Goal: Ask a question: Seek information or help from site administrators or community

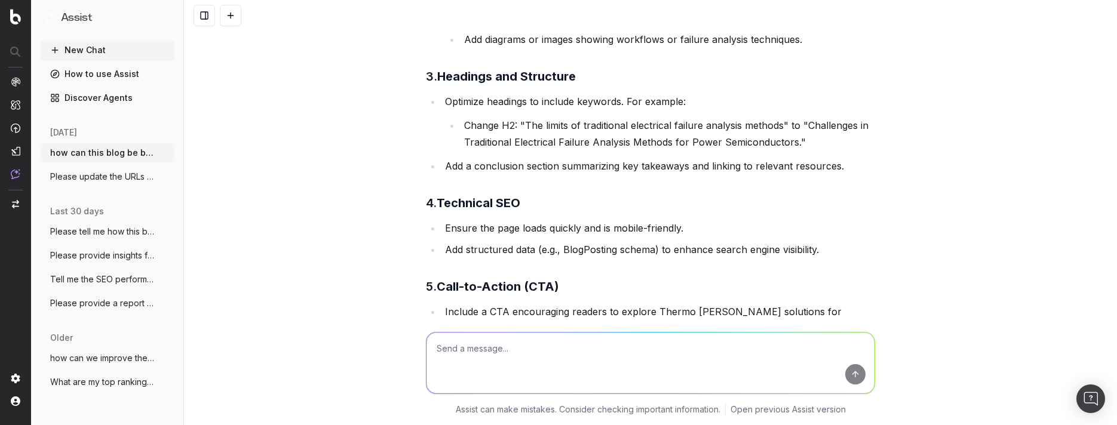
scroll to position [134, 0]
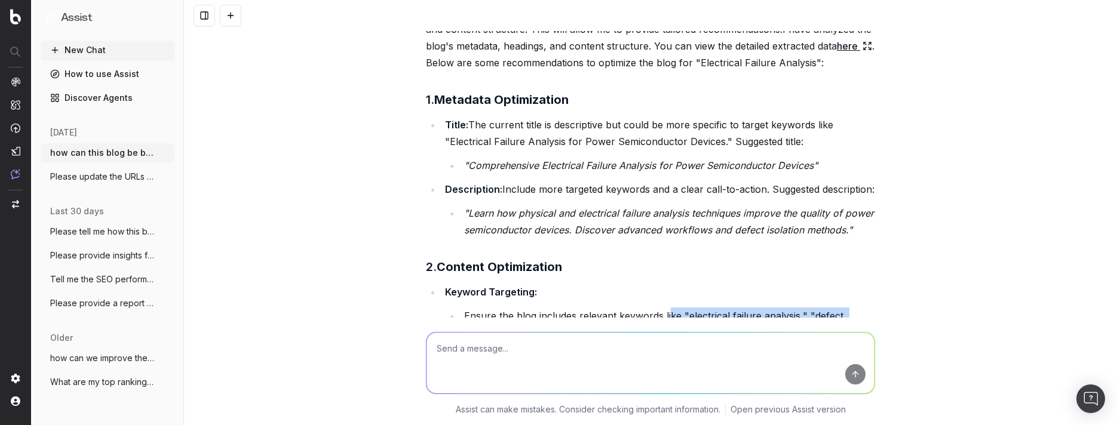
click at [62, 48] on button "New Chat" at bounding box center [108, 50] width 134 height 19
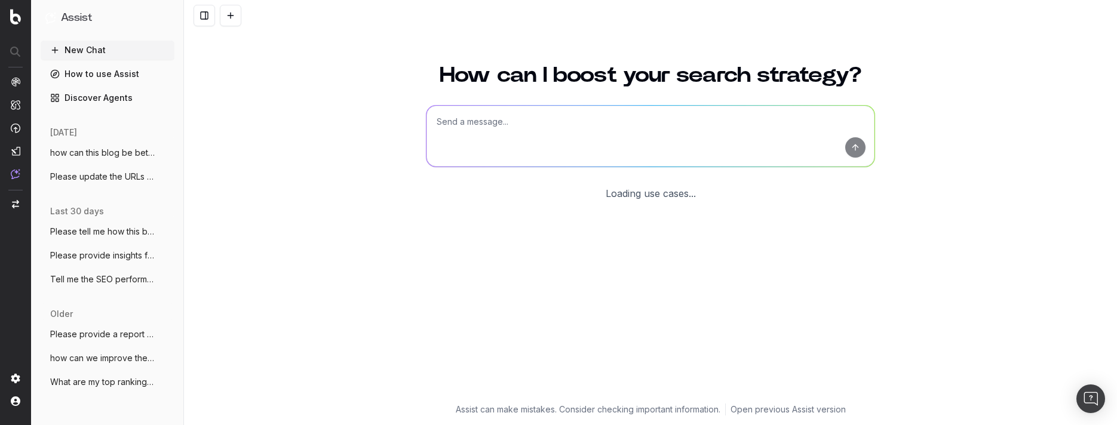
scroll to position [38, 0]
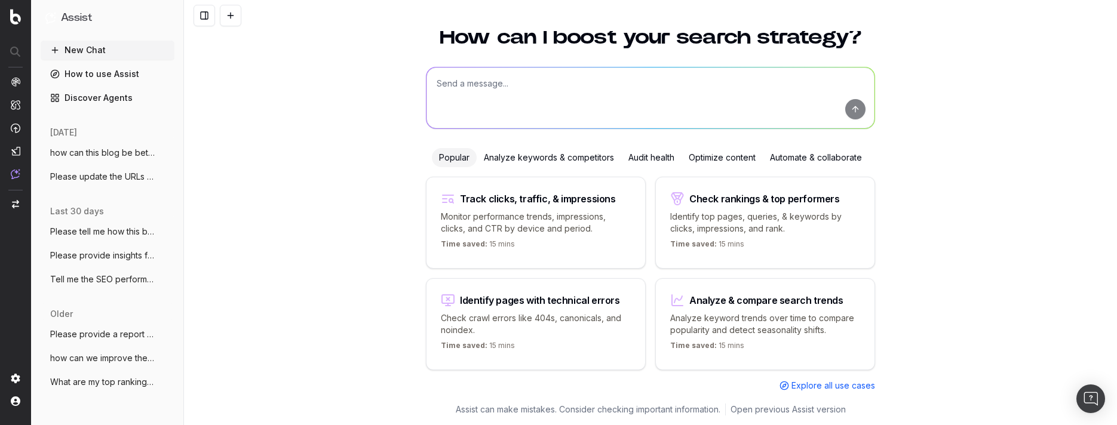
click at [513, 94] on textarea at bounding box center [651, 98] width 448 height 61
paste textarea "[URL][DOMAIN_NAME]"
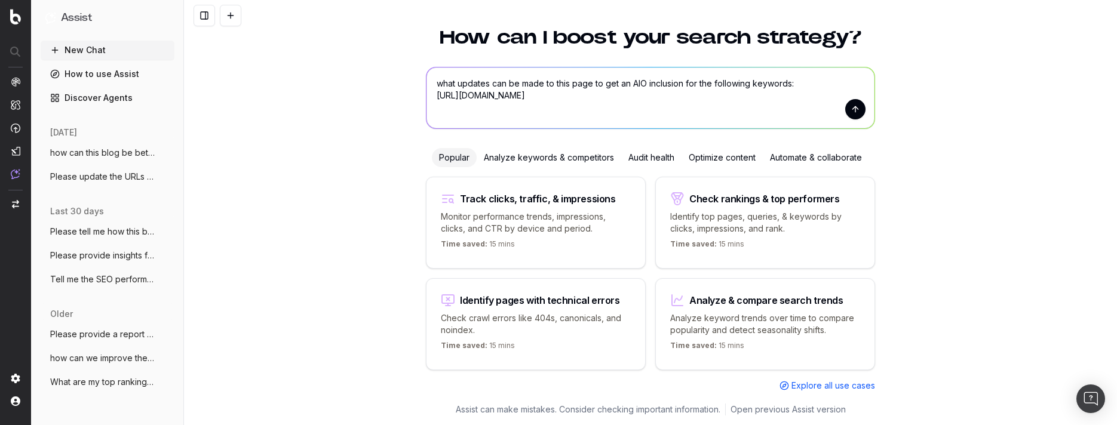
click at [794, 85] on textarea "what updates can be made to this page to get an AIO inclusion for the following…" at bounding box center [651, 98] width 448 height 61
paste textarea "[MEDICAL_DATA] (also: what is an [MEDICAL_DATA], [MEDICAL_DATA] function)"
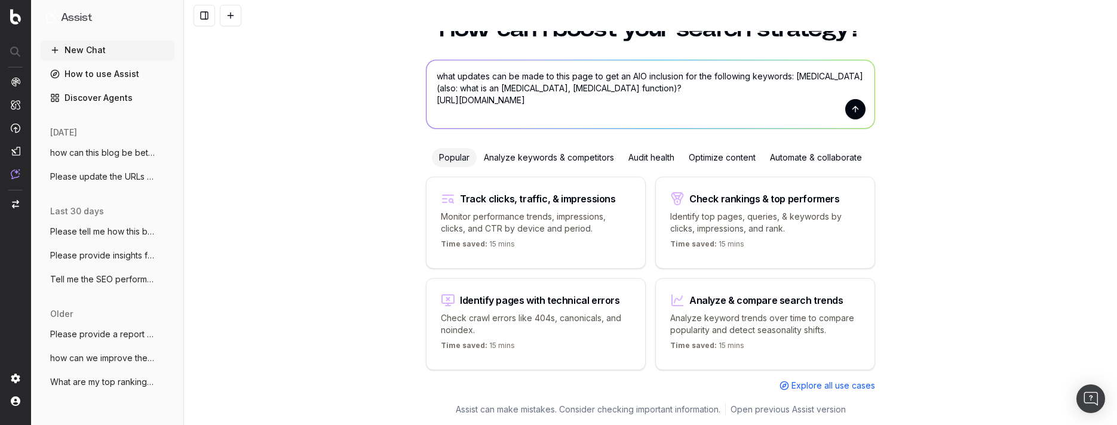
type textarea "what updates can be made to this page to get an AIO inclusion for the following…"
click at [855, 106] on button "submit" at bounding box center [856, 109] width 20 height 20
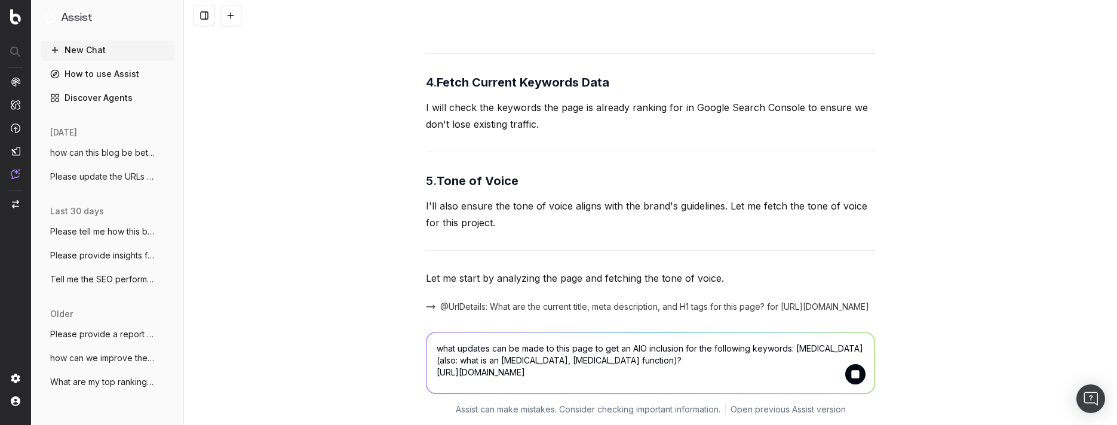
scroll to position [649, 0]
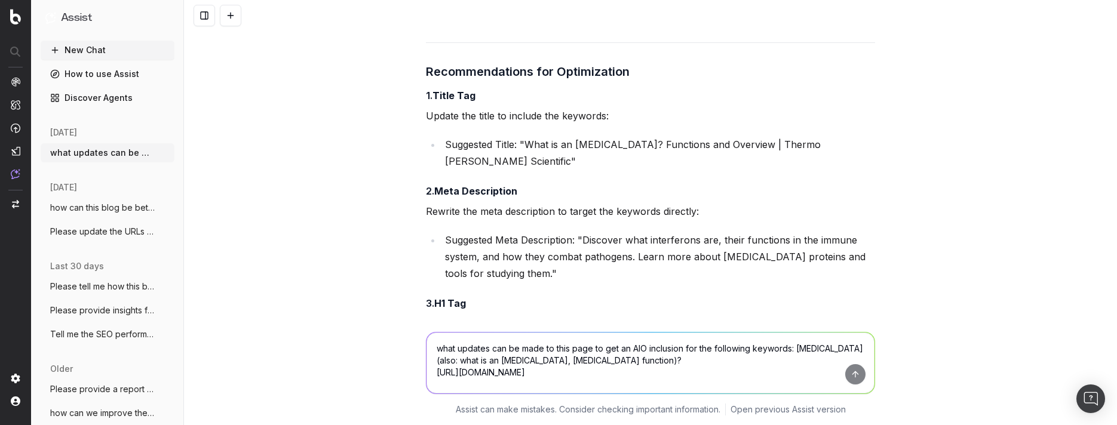
scroll to position [1059, 0]
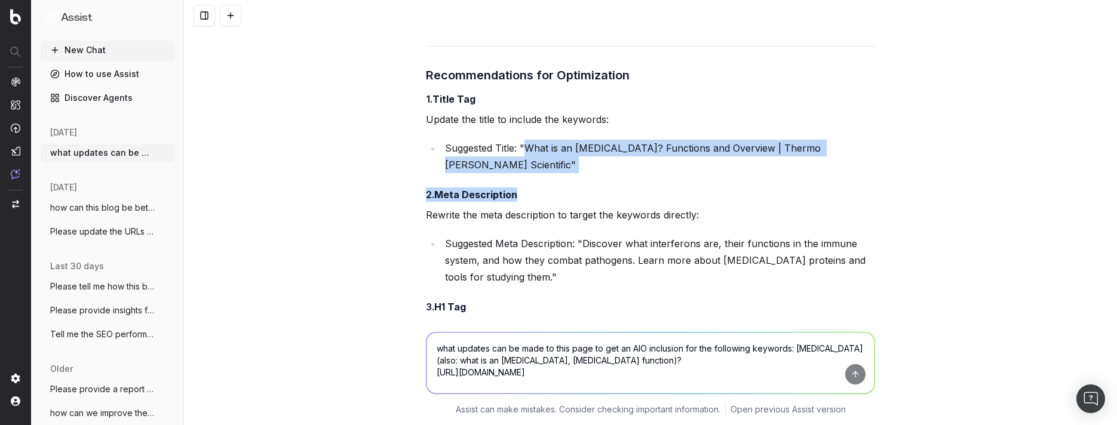
drag, startPoint x: 519, startPoint y: 108, endPoint x: 846, endPoint y: 124, distance: 327.3
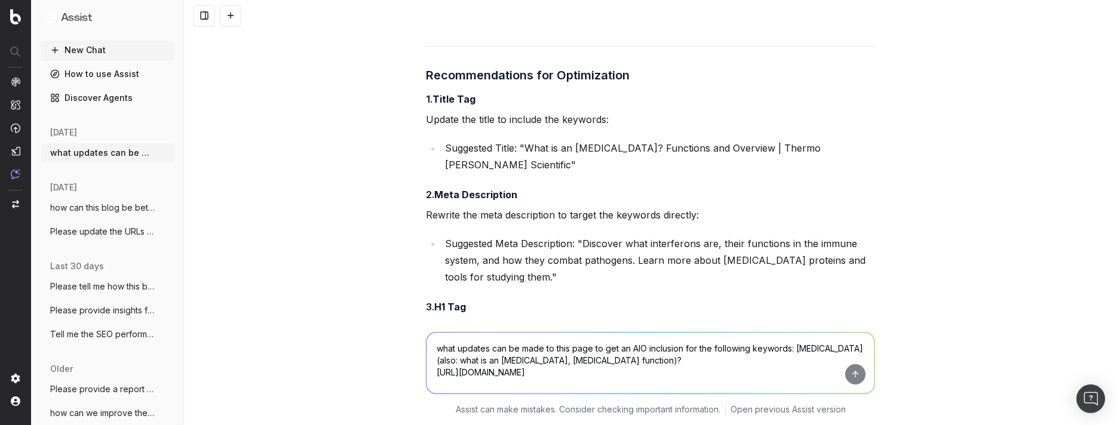
drag, startPoint x: 846, startPoint y: 124, endPoint x: 938, endPoint y: 189, distance: 111.9
click at [933, 201] on div "what updates can be made to this page to get an AIO inclusion for the following…" at bounding box center [650, 212] width 933 height 425
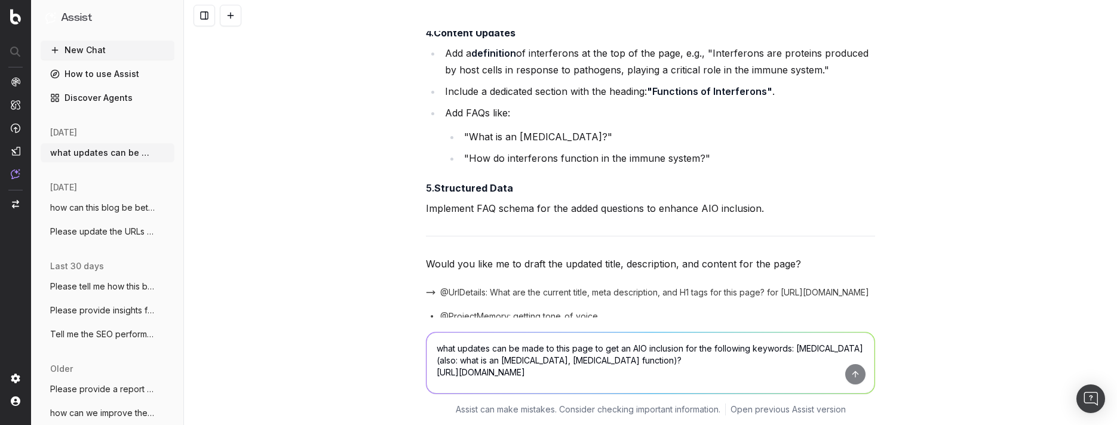
scroll to position [1417, 0]
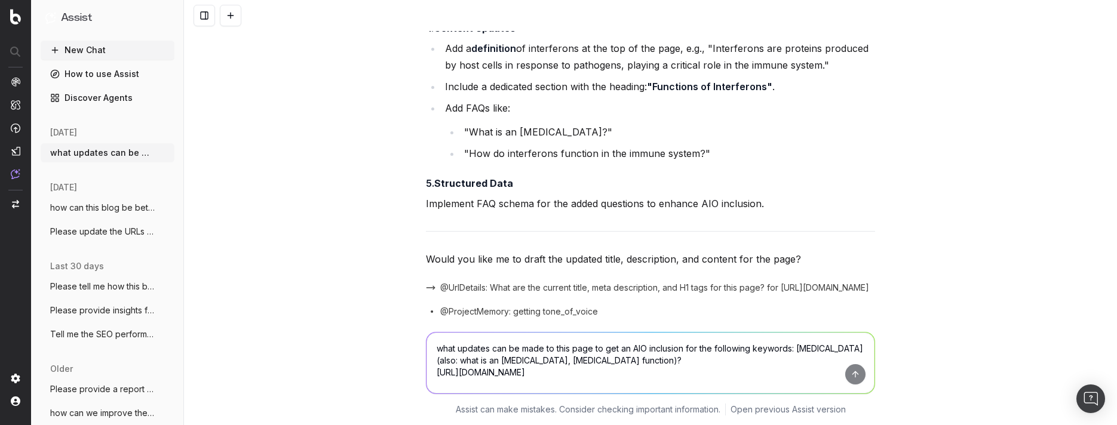
click at [523, 343] on textarea "what updates can be made to this page to get an AIO inclusion for the following…" at bounding box center [651, 363] width 448 height 61
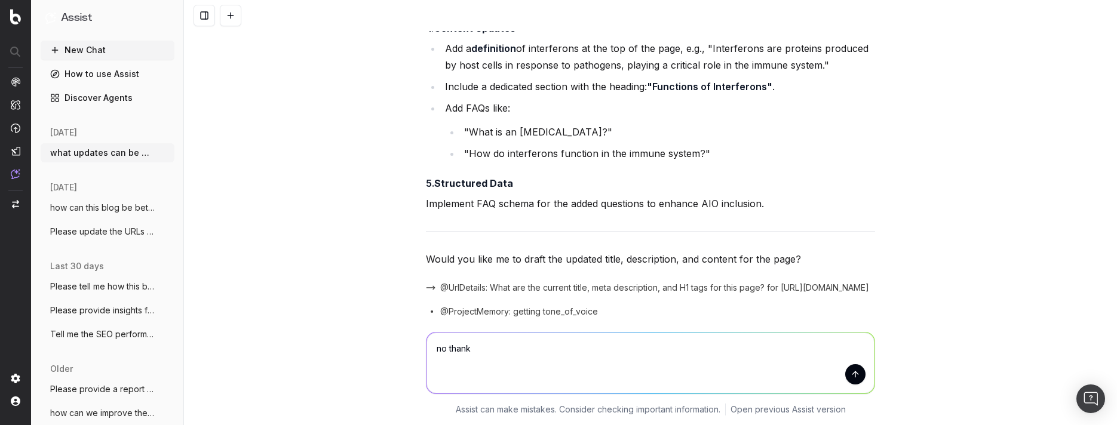
type textarea "no thanks"
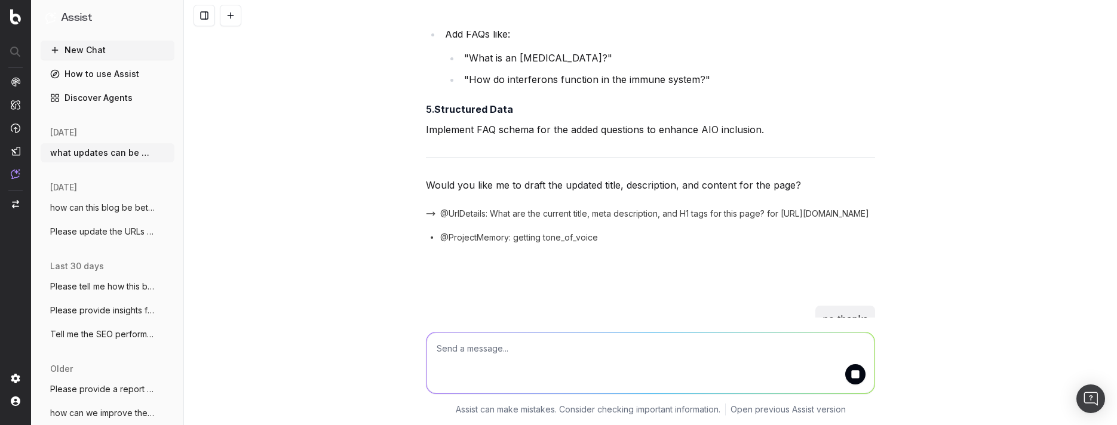
drag, startPoint x: 480, startPoint y: 368, endPoint x: 480, endPoint y: 359, distance: 9.0
click at [480, 359] on textarea at bounding box center [651, 363] width 448 height 61
paste textarea "[URL][DOMAIN_NAME]"
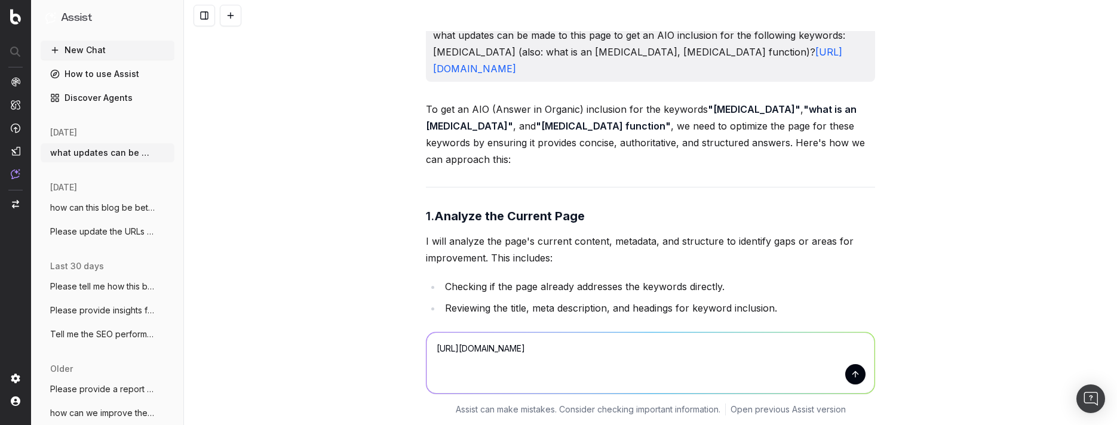
scroll to position [0, 0]
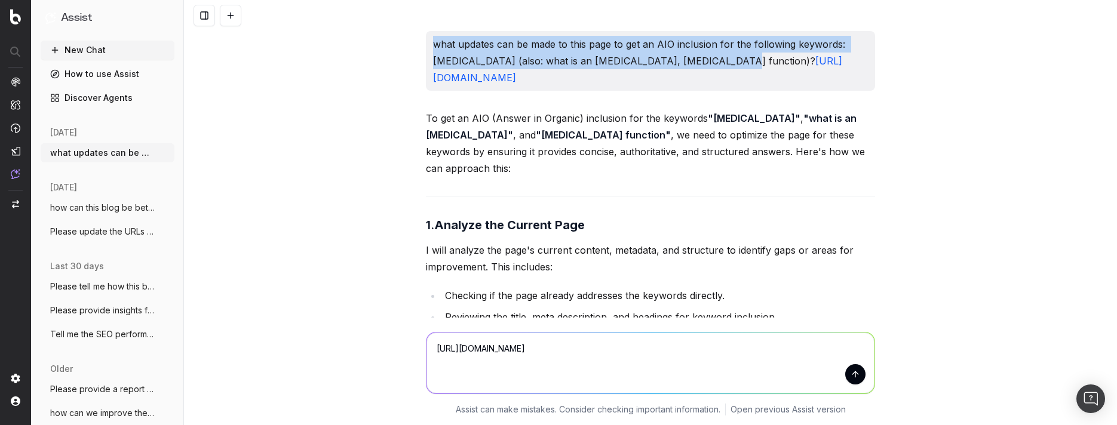
drag, startPoint x: 721, startPoint y: 56, endPoint x: 425, endPoint y: 40, distance: 296.2
click at [426, 40] on div "what updates can be made to this page to get an AIO inclusion for the following…" at bounding box center [650, 61] width 449 height 60
copy p "what updates can be made to this page to get an AIO inclusion for the following…"
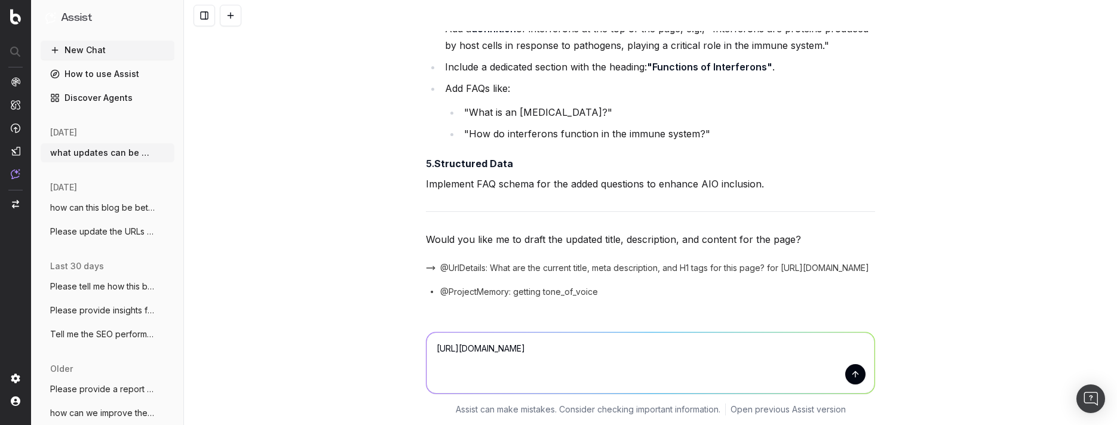
scroll to position [1532, 0]
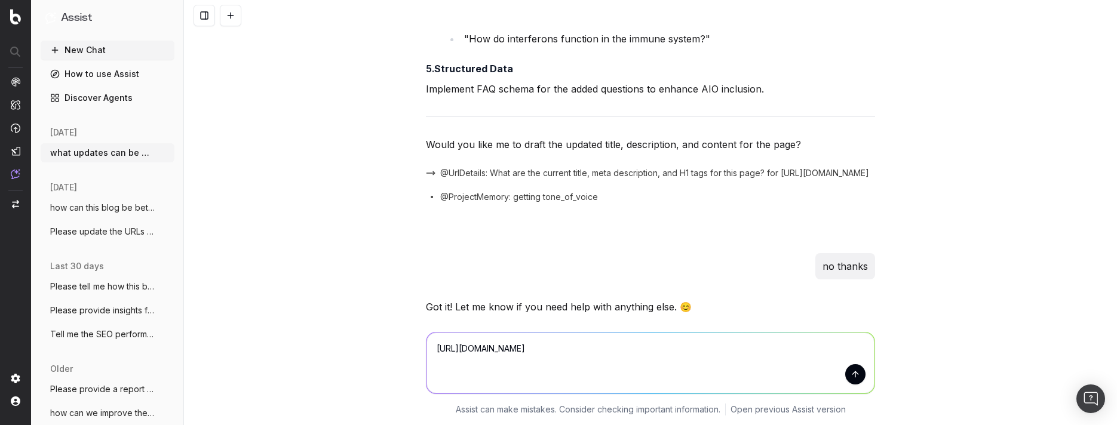
click at [438, 340] on textarea "[URL][DOMAIN_NAME]" at bounding box center [651, 363] width 448 height 61
click at [431, 344] on textarea "[URL][DOMAIN_NAME]" at bounding box center [651, 363] width 448 height 61
paste textarea "what updates can be made to this page to get an AIO inclusion for the following…"
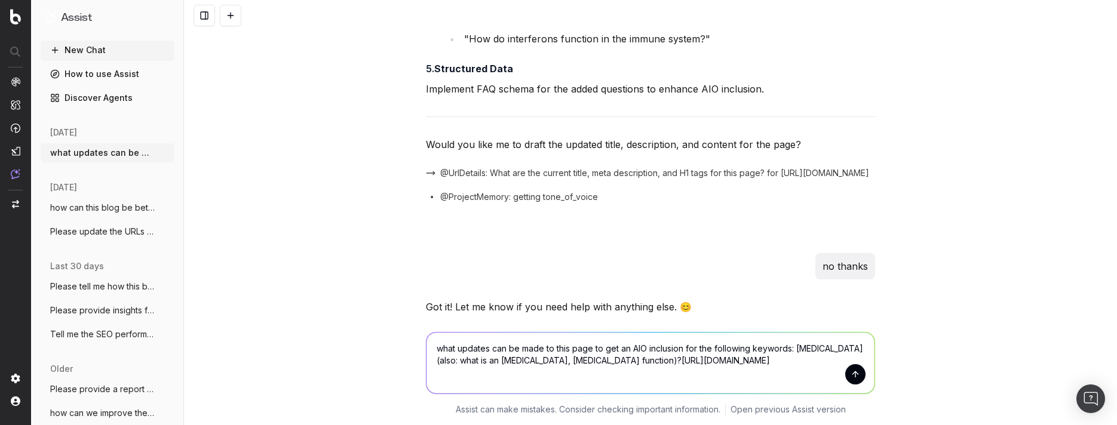
scroll to position [1539, 0]
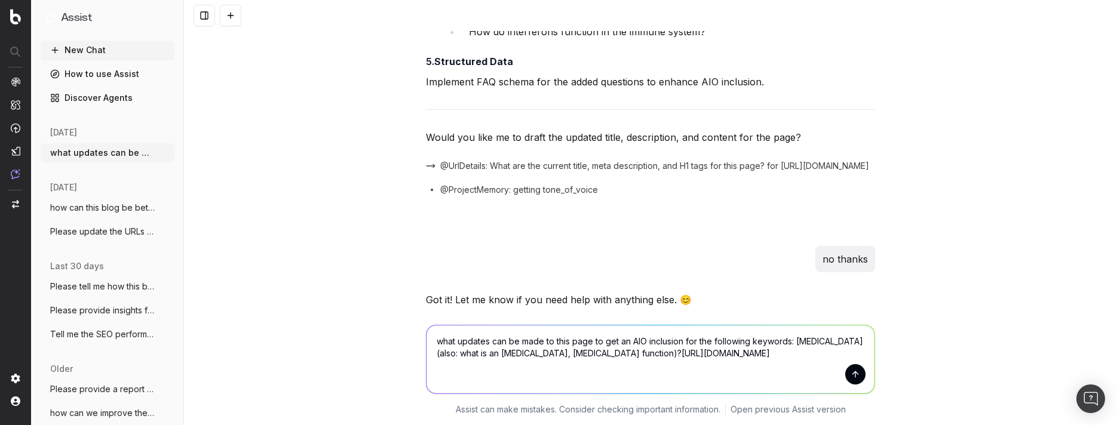
drag, startPoint x: 598, startPoint y: 354, endPoint x: 605, endPoint y: 369, distance: 16.3
click at [605, 369] on textarea "what updates can be made to this page to get an AIO inclusion for the following…" at bounding box center [651, 360] width 448 height 68
click at [828, 340] on textarea "what updates can be made to this page to get an AIO inclusion for the following…" at bounding box center [651, 360] width 448 height 68
drag, startPoint x: 563, startPoint y: 355, endPoint x: 806, endPoint y: 339, distance: 243.1
click at [806, 339] on textarea "what updates can be made to this page to get an AIO inclusion for the following…" at bounding box center [651, 360] width 448 height 68
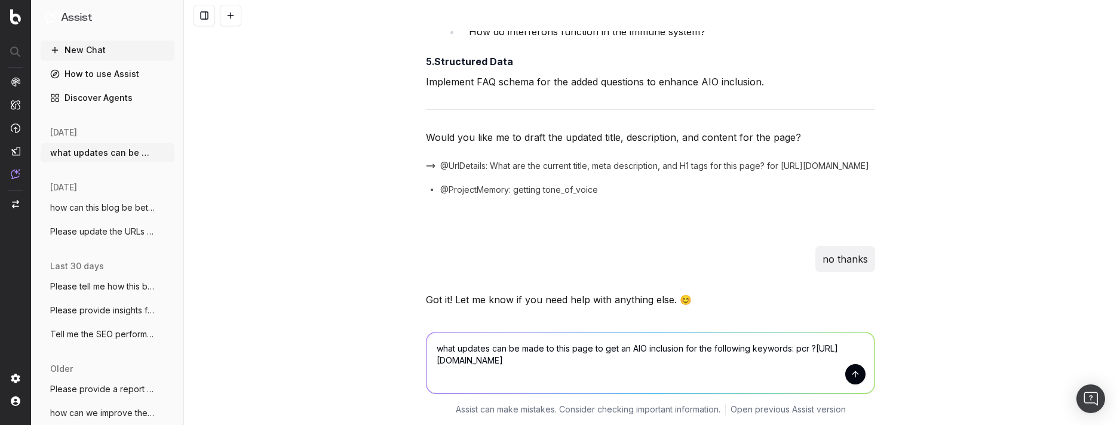
scroll to position [1532, 0]
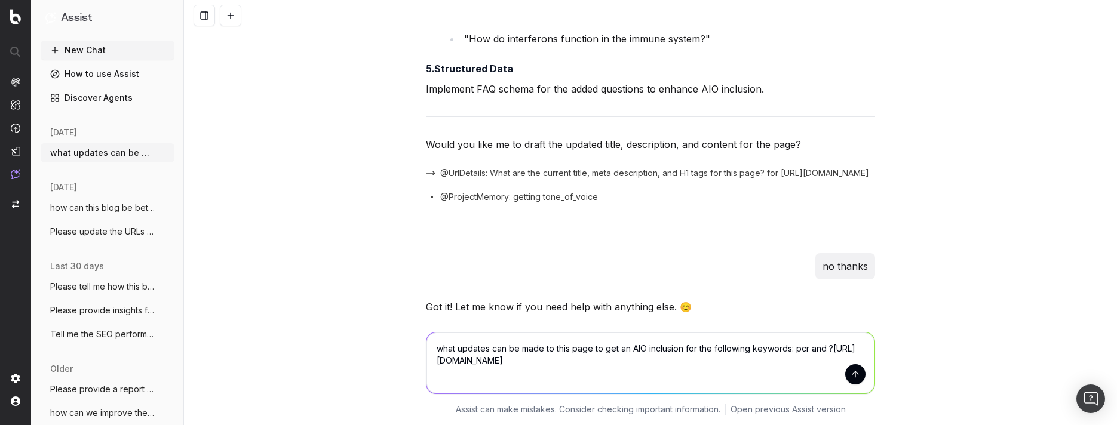
paste textarea "what updates can be made to this page to get an AIO inclusion for the following…"
type textarea "what updates can be made to this page to get an AIO inclusion for the following…"
drag, startPoint x: 872, startPoint y: 384, endPoint x: 865, endPoint y: 381, distance: 7.5
click at [872, 384] on div "what updates can be made to this page to get an AIO inclusion for the following…" at bounding box center [650, 361] width 459 height 86
click at [856, 376] on button "submit" at bounding box center [856, 374] width 20 height 20
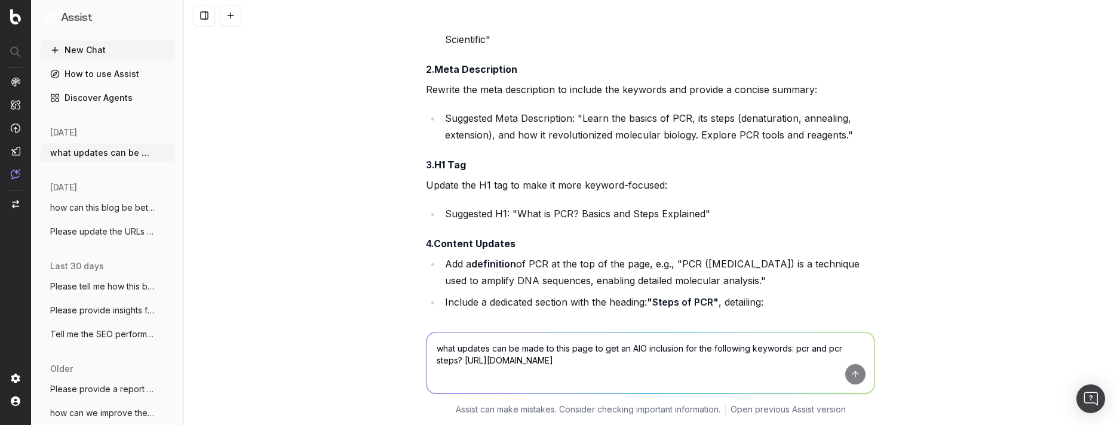
scroll to position [2871, 0]
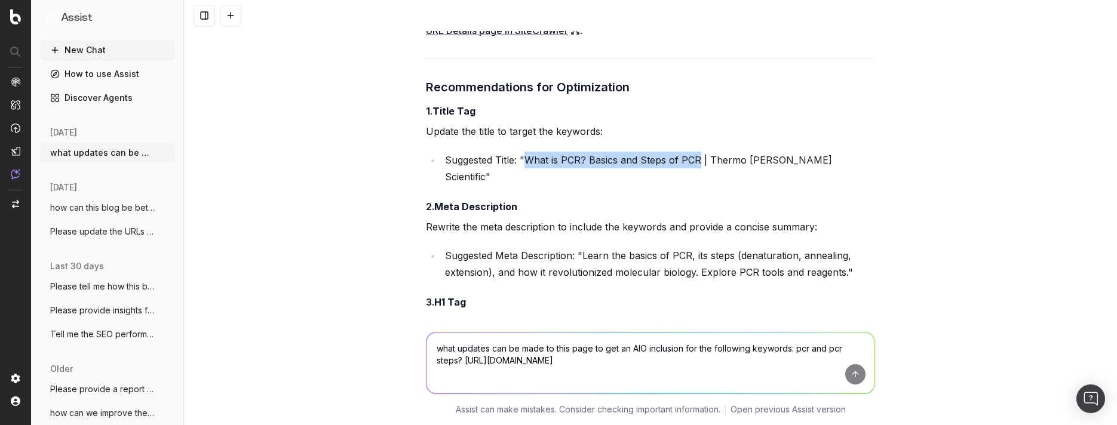
drag, startPoint x: 696, startPoint y: 145, endPoint x: 523, endPoint y: 137, distance: 172.3
click at [523, 152] on li "Suggested Title: "What is PCR? Basics and Steps of PCR | Thermo [PERSON_NAME] S…" at bounding box center [659, 168] width 434 height 33
copy li "What is PCR? Basics and Steps of PCR"
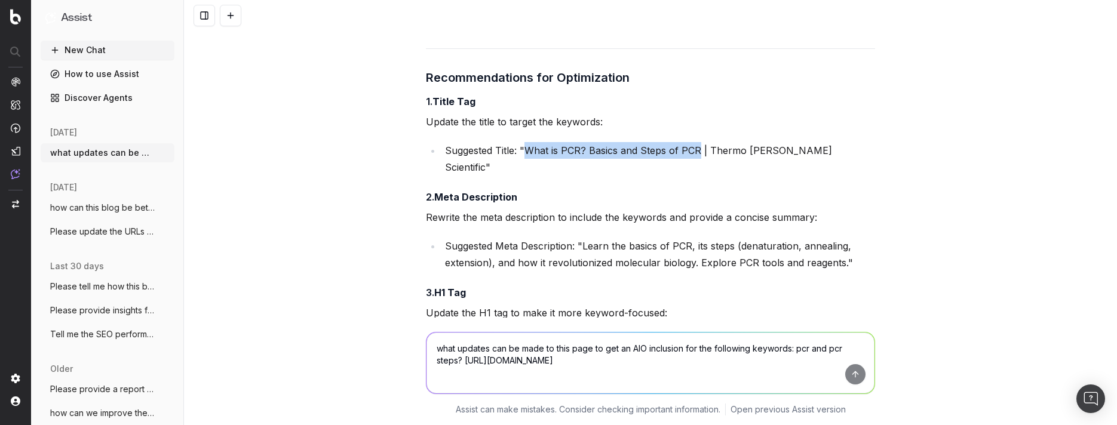
scroll to position [2901, 0]
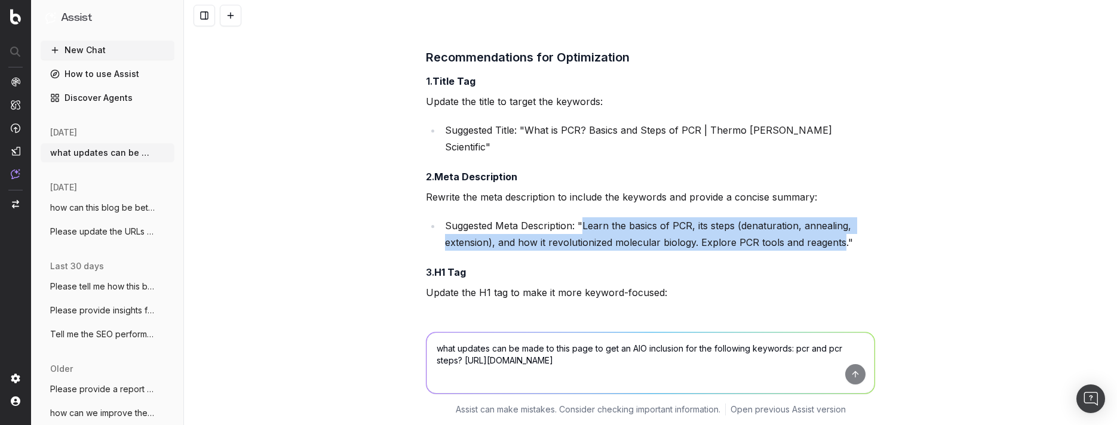
drag, startPoint x: 580, startPoint y: 191, endPoint x: 837, endPoint y: 206, distance: 257.3
click at [837, 218] on li "Suggested Meta Description: "Learn the basics of PCR, its steps (denaturation, …" at bounding box center [659, 234] width 434 height 33
copy li "Learn the basics of PCR, its steps (denaturation, annealing, extension), and ho…"
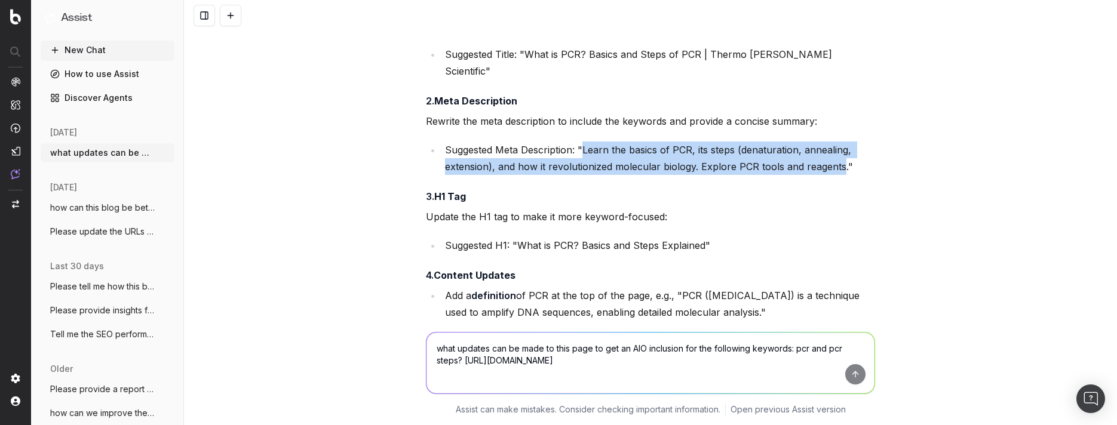
scroll to position [3025, 0]
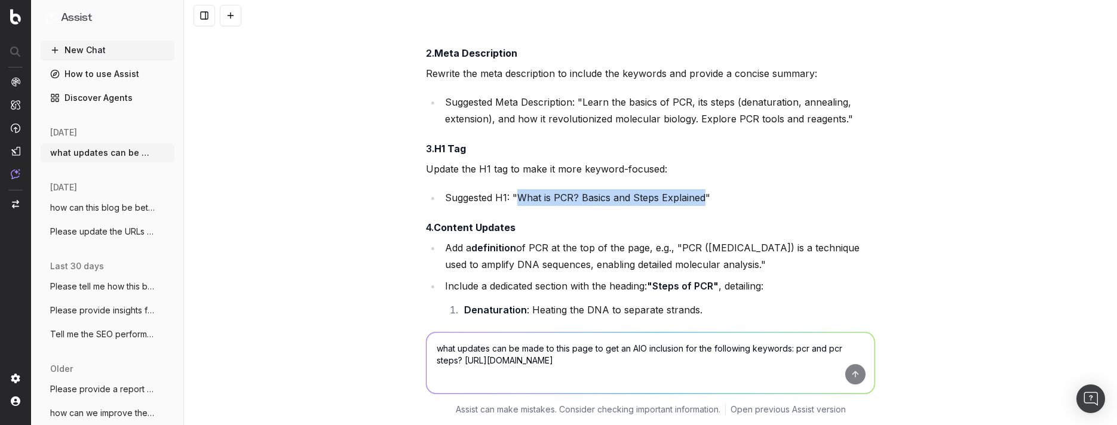
drag, startPoint x: 701, startPoint y: 166, endPoint x: 514, endPoint y: 168, distance: 186.4
click at [514, 189] on li "Suggested H1: "What is PCR? Basics and Steps Explained"" at bounding box center [659, 197] width 434 height 17
copy li "What is PCR? Basics and Steps Explained"
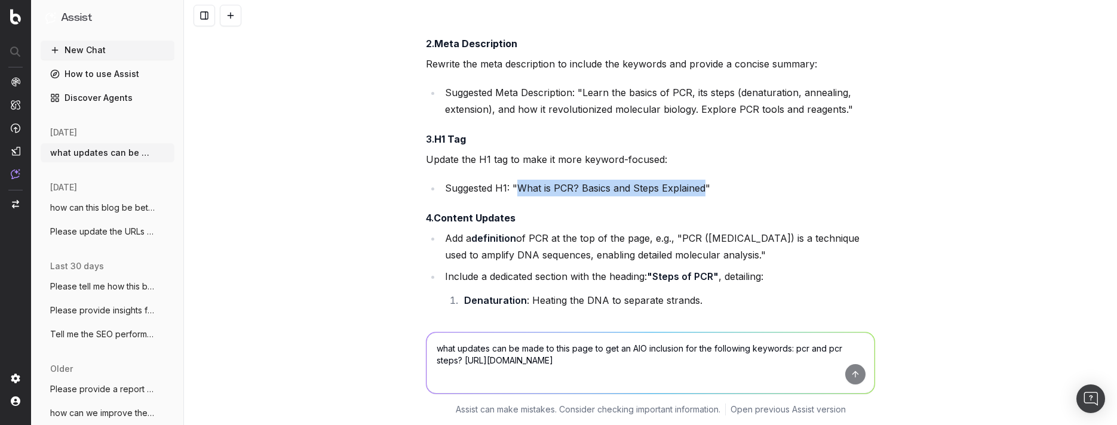
scroll to position [3037, 0]
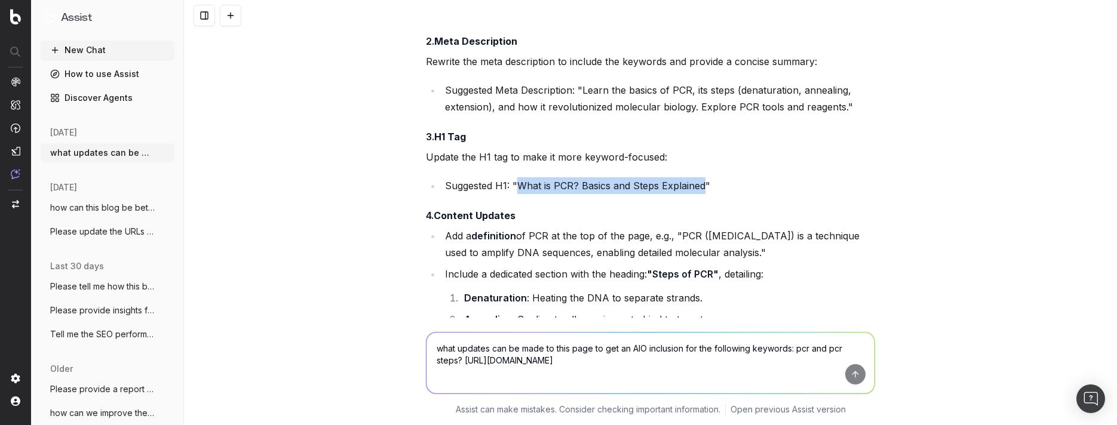
drag, startPoint x: 679, startPoint y: 201, endPoint x: 804, endPoint y: 225, distance: 127.0
click at [804, 228] on li "Add a definition of PCR at the top of the page, e.g., "PCR ([MEDICAL_DATA]) is …" at bounding box center [659, 244] width 434 height 33
copy li "PCR ([MEDICAL_DATA]) is a technique used to amplify DNA sequences, enabling det…"
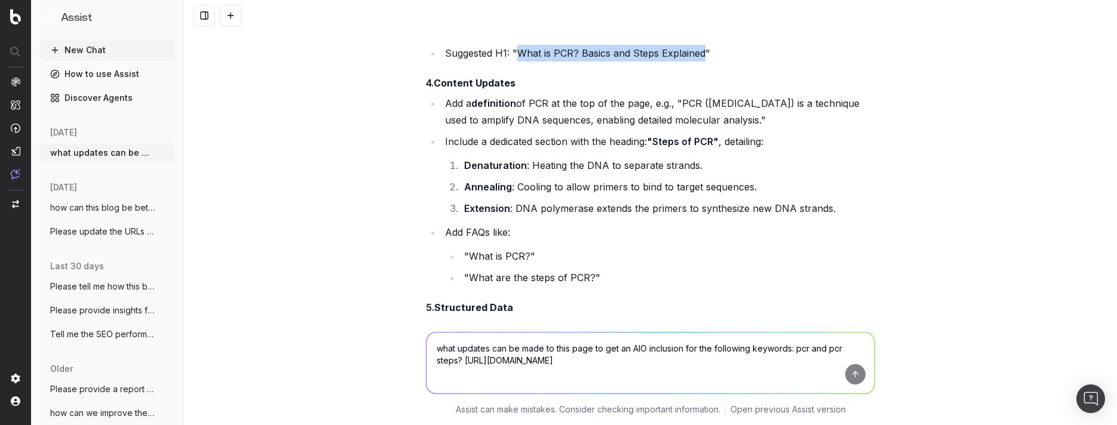
scroll to position [3289, 0]
